Goal: Task Accomplishment & Management: Complete application form

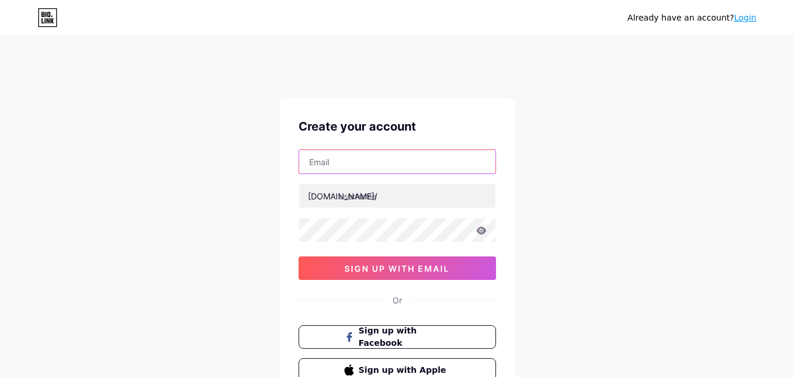
click at [380, 169] on input "text" at bounding box center [397, 161] width 196 height 23
paste input "[EMAIL_ADDRESS][DOMAIN_NAME]"
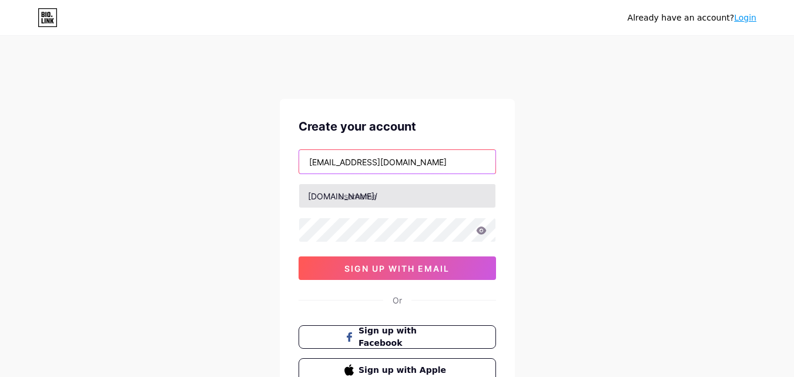
type input "[EMAIL_ADDRESS][DOMAIN_NAME]"
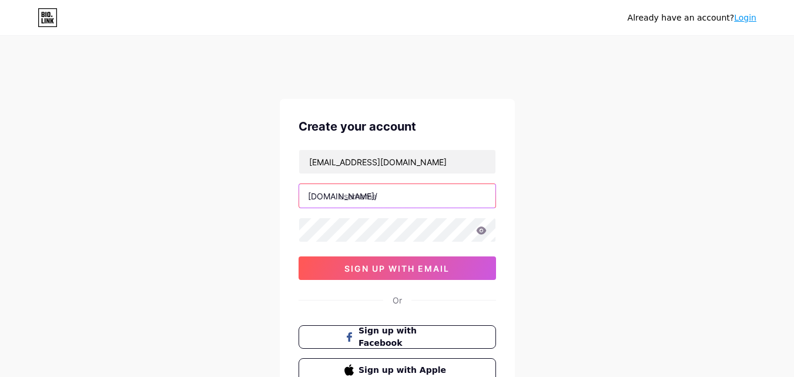
click at [350, 202] on input "text" at bounding box center [397, 195] width 196 height 23
click at [361, 198] on input "text" at bounding box center [397, 195] width 196 height 23
paste input "doublebeerfob01"
type input "doublebeerfob01"
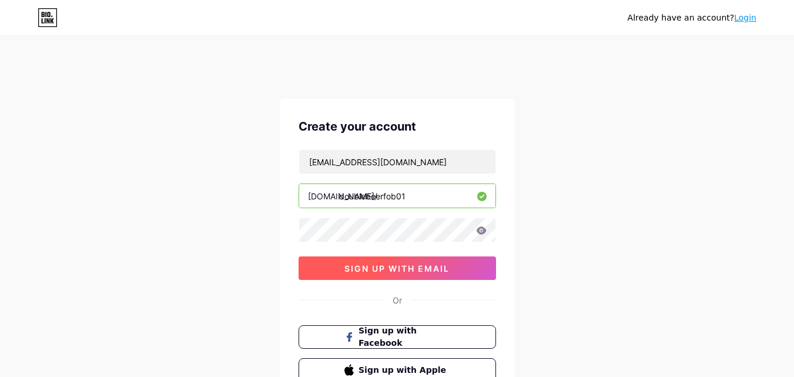
click at [379, 276] on button "sign up with email" at bounding box center [396, 267] width 197 height 23
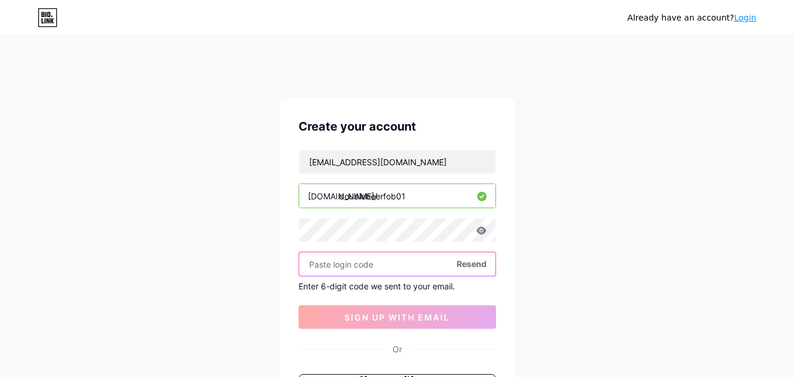
click at [374, 263] on input "text" at bounding box center [397, 263] width 196 height 23
click at [345, 269] on input "text" at bounding box center [397, 263] width 196 height 23
paste input "901698"
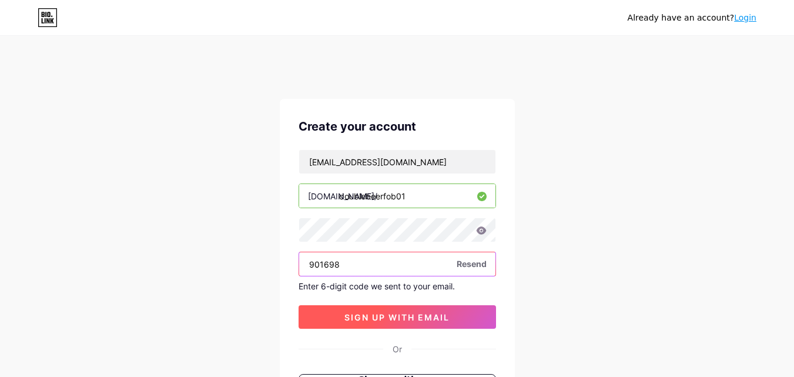
type input "901698"
click at [365, 317] on span "sign up with email" at bounding box center [396, 317] width 105 height 10
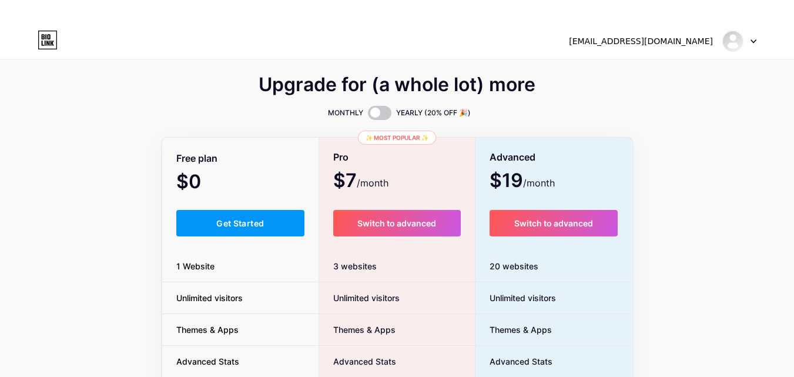
click at [250, 236] on div "Free plan $0 /month Get Started 1 Website Unlimited visitors Themes & Apps Adva…" at bounding box center [240, 346] width 157 height 415
click at [240, 228] on button "Get Started" at bounding box center [240, 223] width 129 height 26
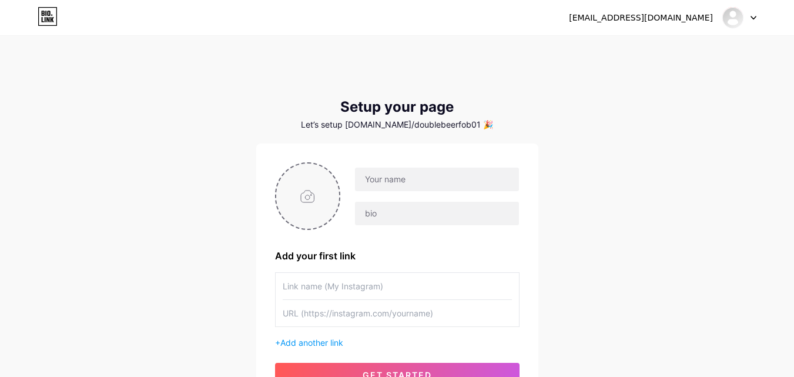
click at [310, 203] on input "file" at bounding box center [307, 195] width 63 height 65
type input "C:\fakepath\HaB2yjel_400x400 - Copy.jpg"
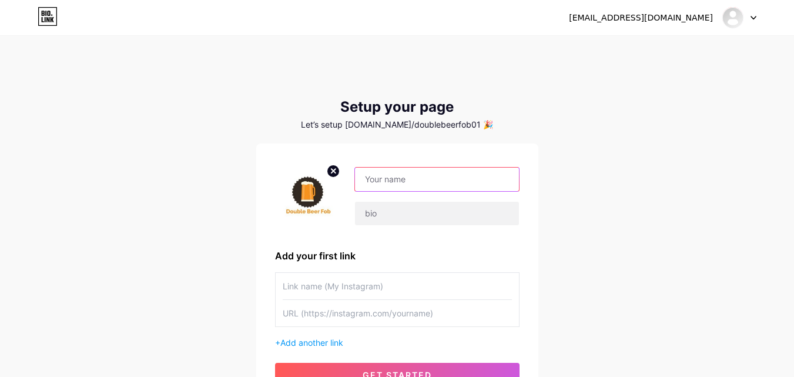
click at [434, 176] on input "text" at bounding box center [436, 178] width 163 height 23
paste input "Double Beer Fob"
click at [402, 177] on input "text" at bounding box center [436, 178] width 163 height 23
type input "Double Beer Fob"
click at [391, 201] on div at bounding box center [436, 213] width 164 height 25
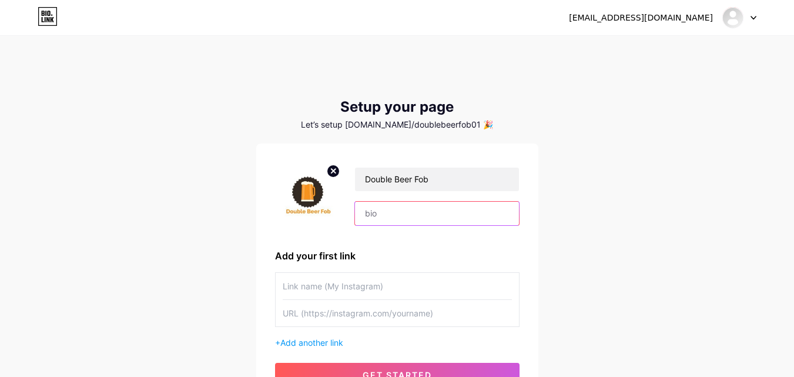
click at [409, 209] on input "text" at bounding box center [436, 213] width 163 height 23
paste input "Double Beer FOB is your trusted source for premium beer equipment, specializing…"
type input "Double Beer FOB is your trusted source for premium beer equipment, specializing…"
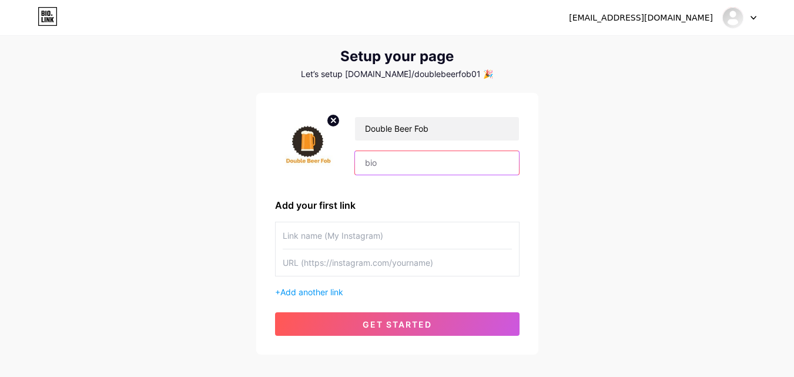
scroll to position [113, 0]
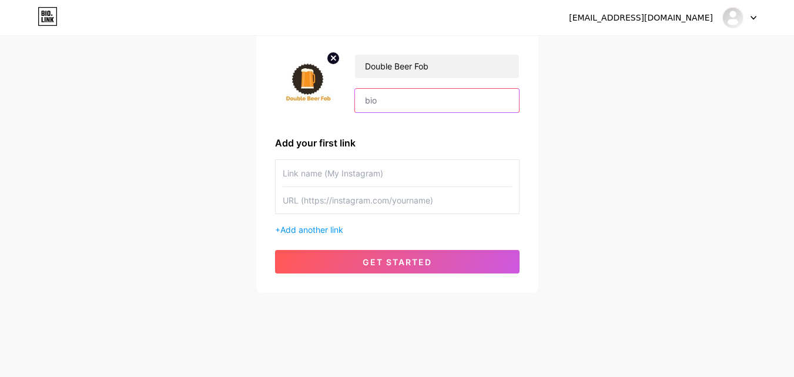
click at [393, 105] on input "text" at bounding box center [436, 100] width 163 height 23
paste input "Double Beer FOB is basically designed to reduce the beer wastage and keep the b…"
type input "Double Beer FOB is basically designed to reduce the beer wastage and keep the b…"
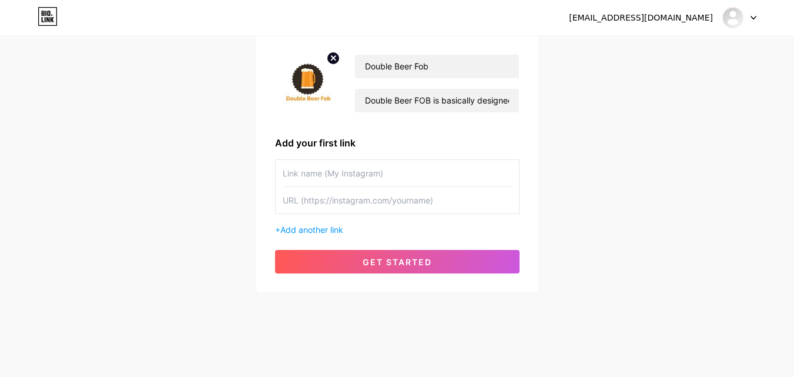
click at [362, 175] on input "text" at bounding box center [397, 173] width 229 height 26
click at [340, 227] on span "Add another link" at bounding box center [311, 229] width 63 height 10
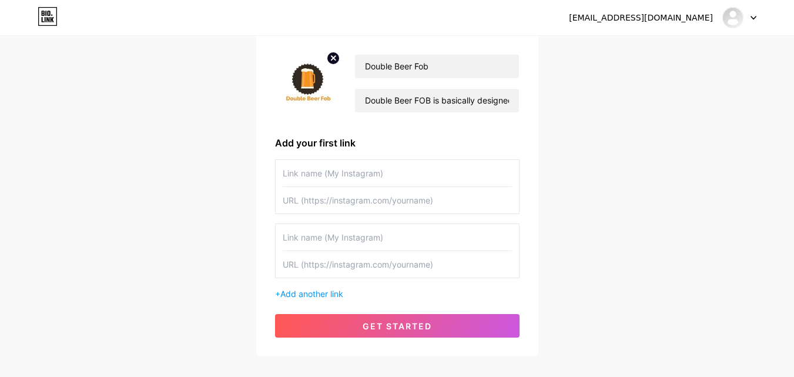
click at [337, 171] on input "text" at bounding box center [397, 173] width 229 height 26
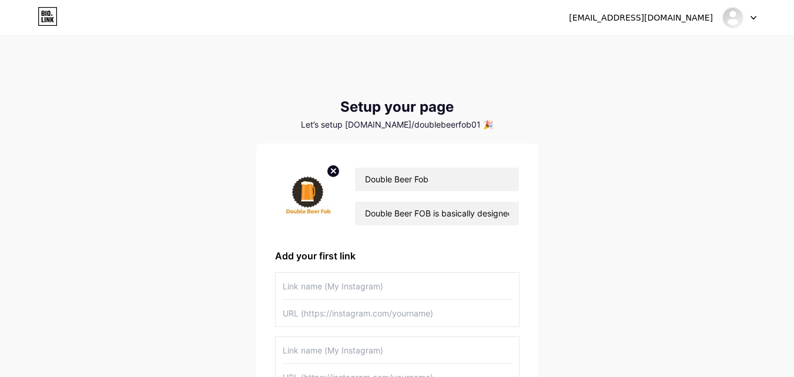
click at [323, 277] on input "text" at bounding box center [397, 286] width 229 height 26
paste input "[URL][DOMAIN_NAME]"
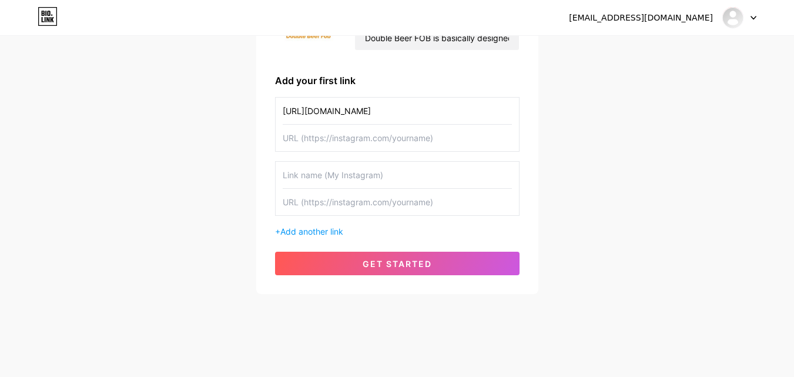
scroll to position [176, 0]
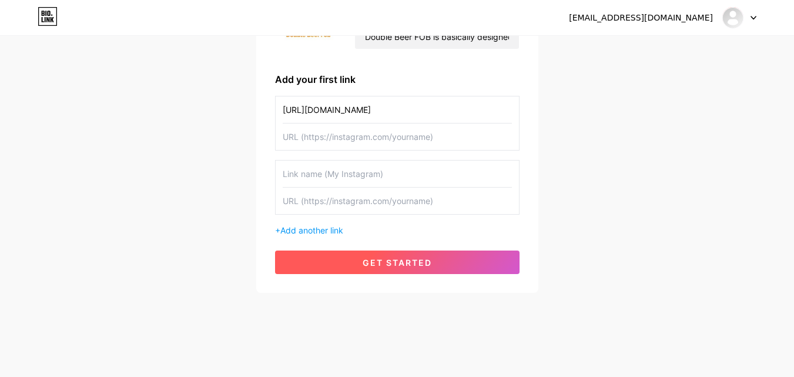
type input "[URL][DOMAIN_NAME]"
click at [374, 257] on span "get started" at bounding box center [396, 262] width 69 height 10
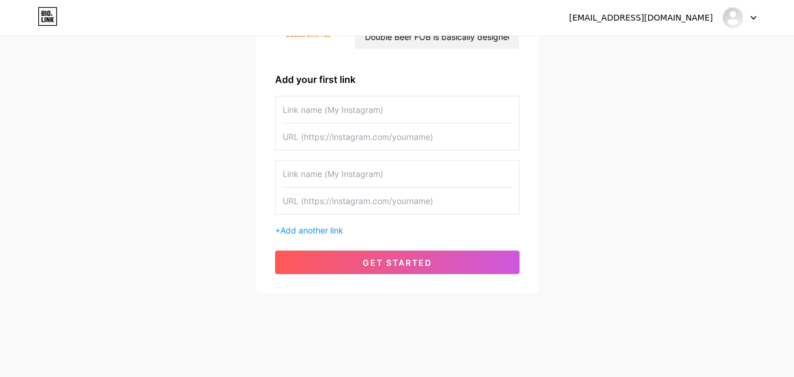
click at [345, 128] on input "text" at bounding box center [397, 136] width 229 height 26
paste input "[URL][DOMAIN_NAME]"
type input "[URL][DOMAIN_NAME]"
click at [327, 106] on input "text" at bounding box center [397, 109] width 229 height 26
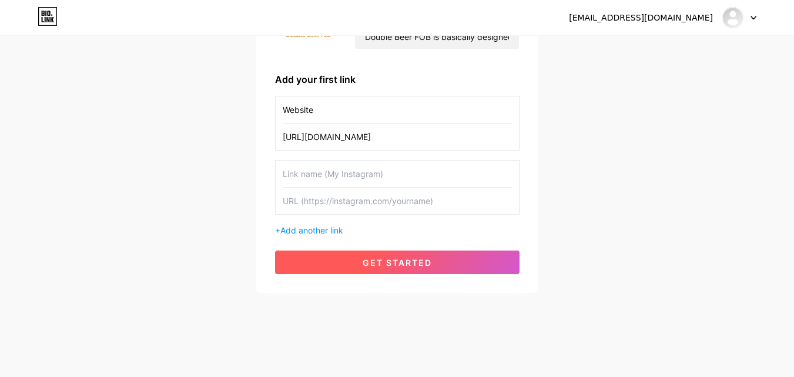
type input "Website"
click at [358, 257] on button "get started" at bounding box center [397, 261] width 244 height 23
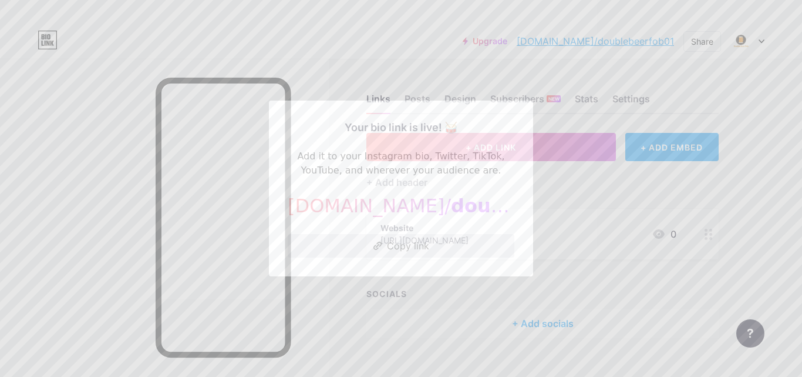
click at [418, 247] on button "Copy link" at bounding box center [401, 245] width 227 height 23
